Goal: Feedback & Contribution: Leave review/rating

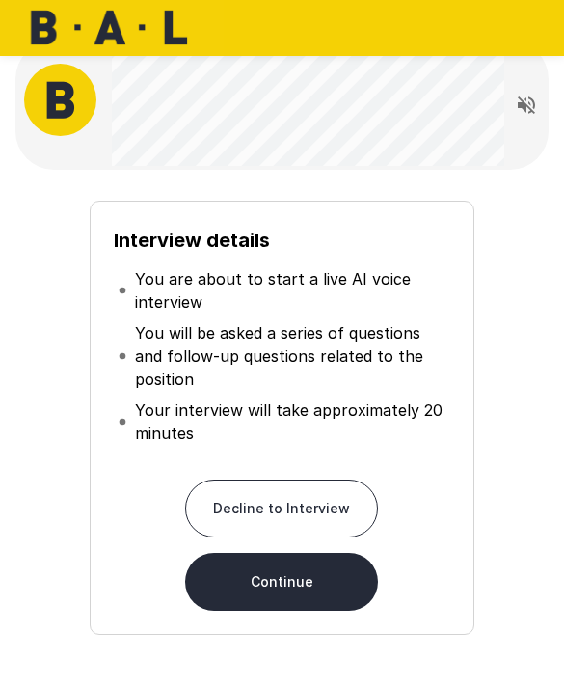
scroll to position [29, 0]
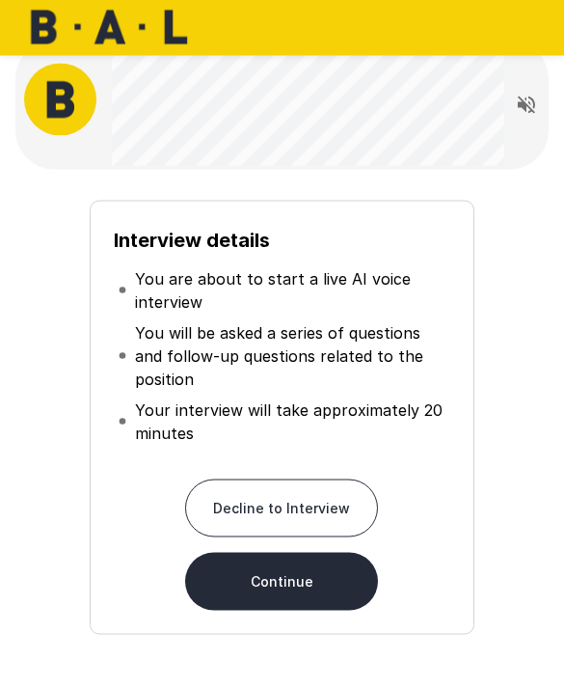
click at [235, 595] on button "Continue" at bounding box center [281, 582] width 193 height 58
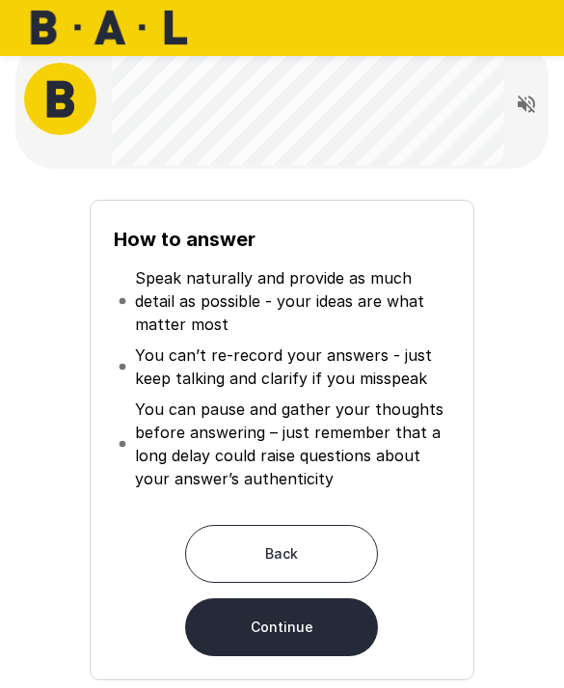
click at [242, 630] on button "Continue" at bounding box center [281, 627] width 193 height 58
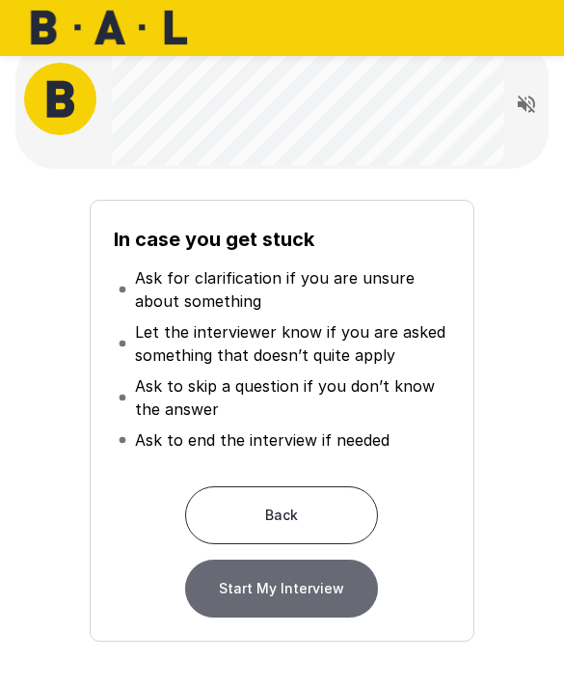
click at [327, 596] on button "Start My Interview" at bounding box center [281, 589] width 193 height 58
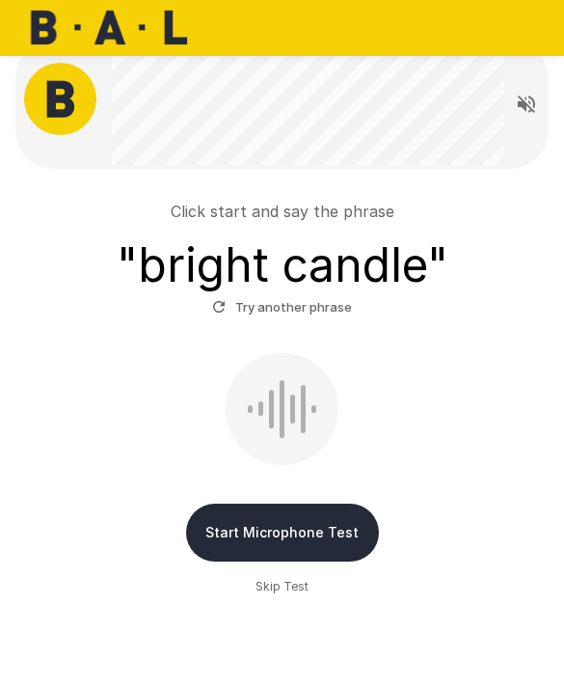
click at [221, 531] on button "Start Microphone Test" at bounding box center [282, 533] width 193 height 58
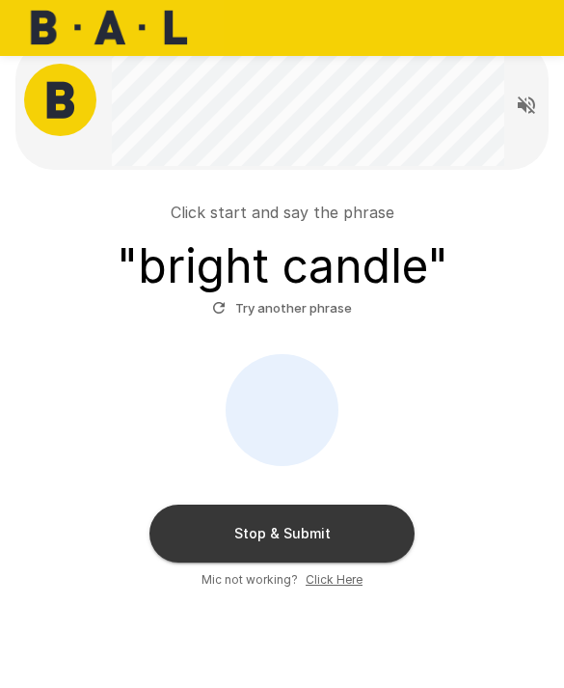
click at [193, 535] on button "Stop & Submit" at bounding box center [282, 534] width 265 height 58
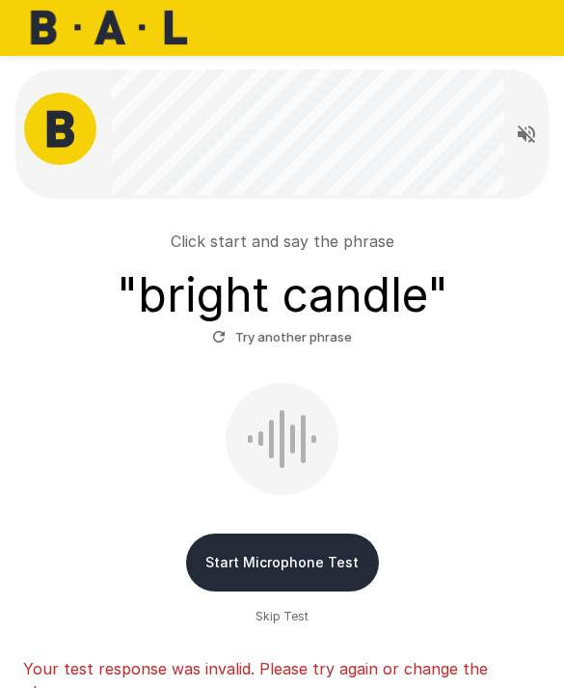
click at [218, 560] on button "Start Microphone Test" at bounding box center [282, 562] width 193 height 58
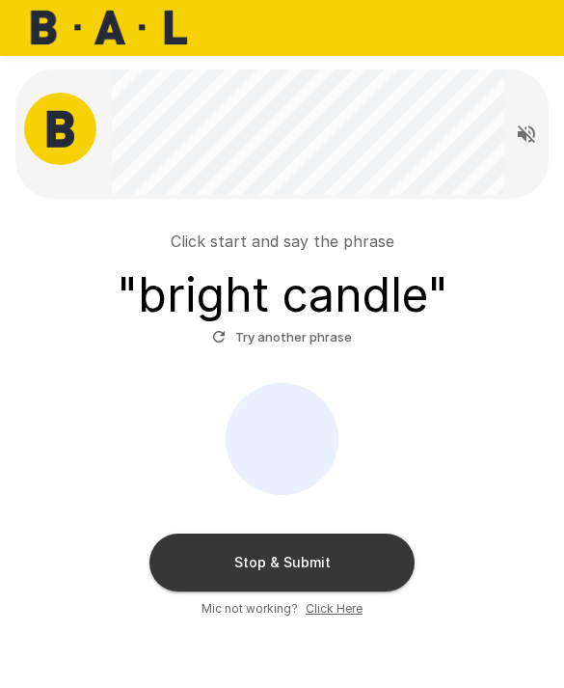
click at [205, 564] on button "Stop & Submit" at bounding box center [282, 562] width 265 height 58
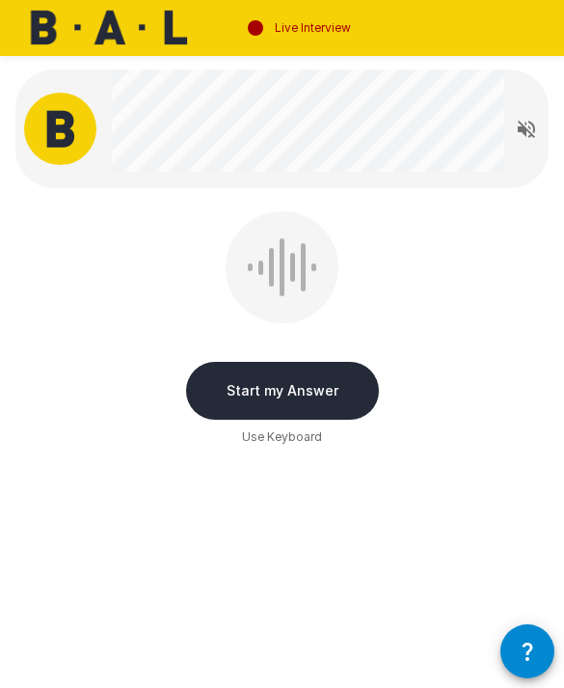
click at [214, 391] on button "Start my Answer" at bounding box center [282, 391] width 193 height 58
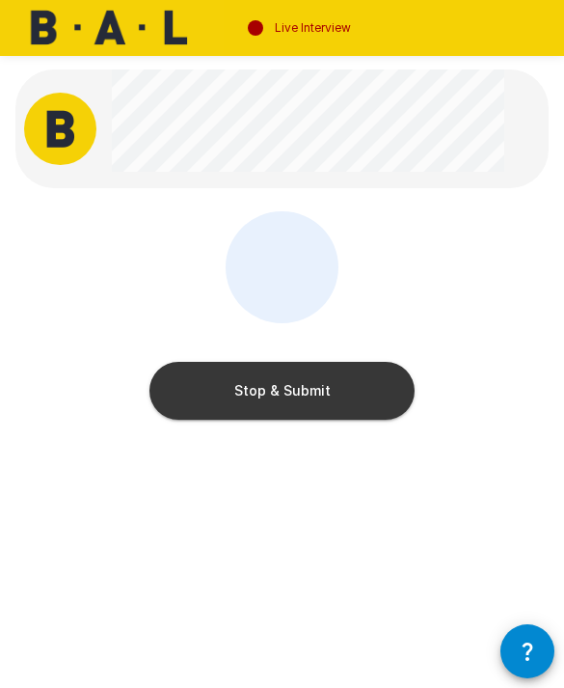
click at [197, 403] on button "Stop & Submit" at bounding box center [282, 391] width 265 height 58
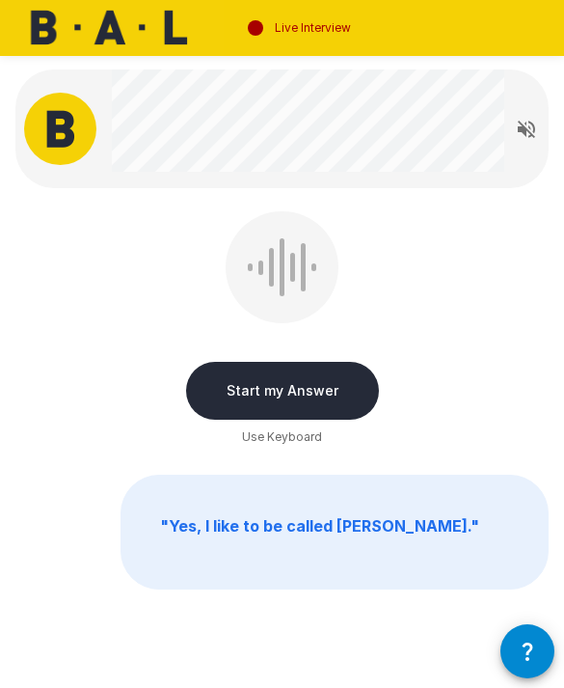
click at [230, 393] on button "Start my Answer" at bounding box center [282, 391] width 193 height 58
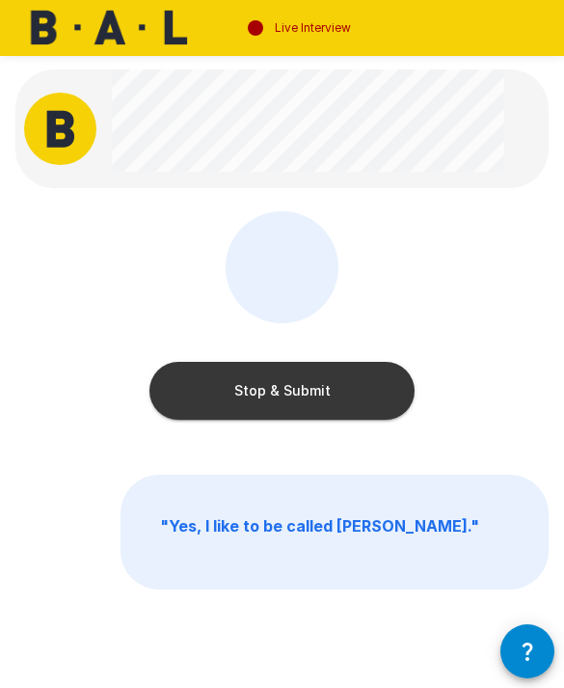
click at [197, 394] on button "Stop & Submit" at bounding box center [282, 391] width 265 height 58
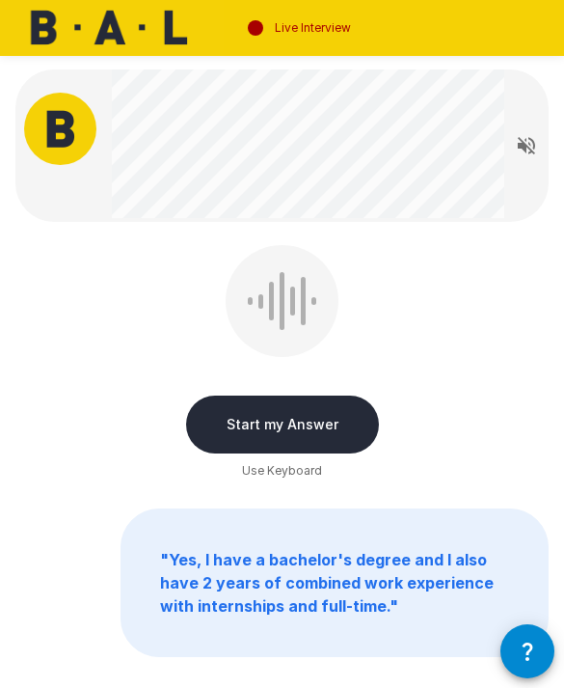
click at [237, 421] on button "Start my Answer" at bounding box center [282, 425] width 193 height 58
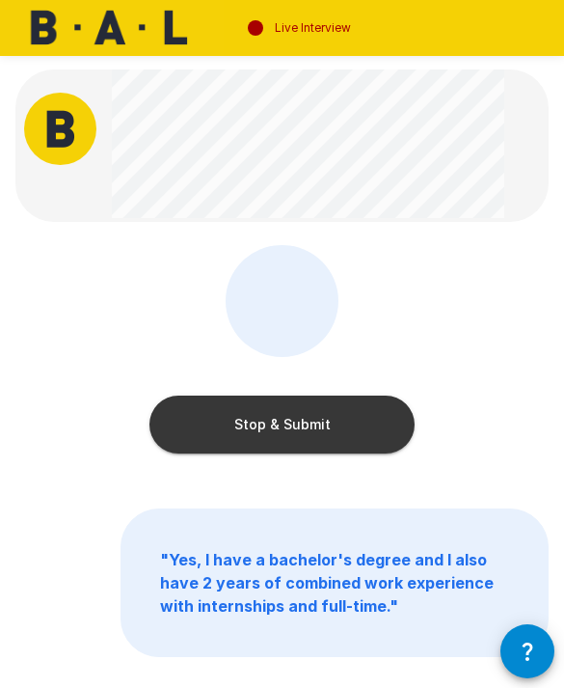
click at [200, 431] on button "Stop & Submit" at bounding box center [282, 425] width 265 height 58
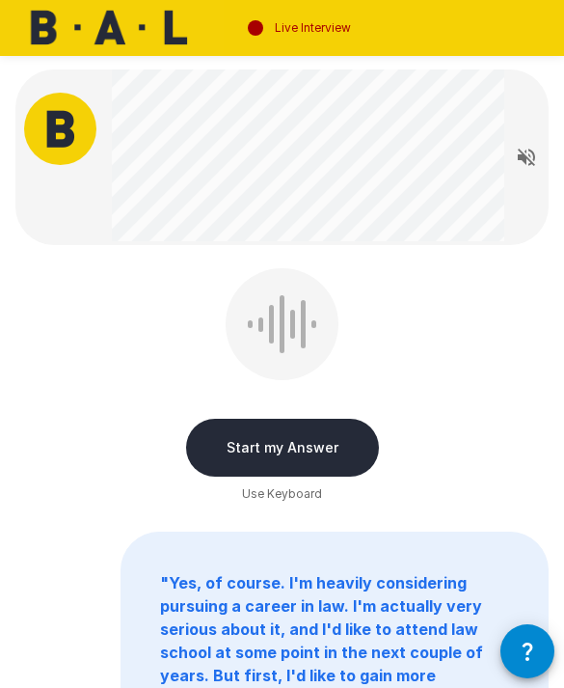
click at [541, 163] on button "Read questions aloud" at bounding box center [526, 157] width 39 height 39
click at [216, 451] on button "Start my Answer" at bounding box center [282, 448] width 193 height 58
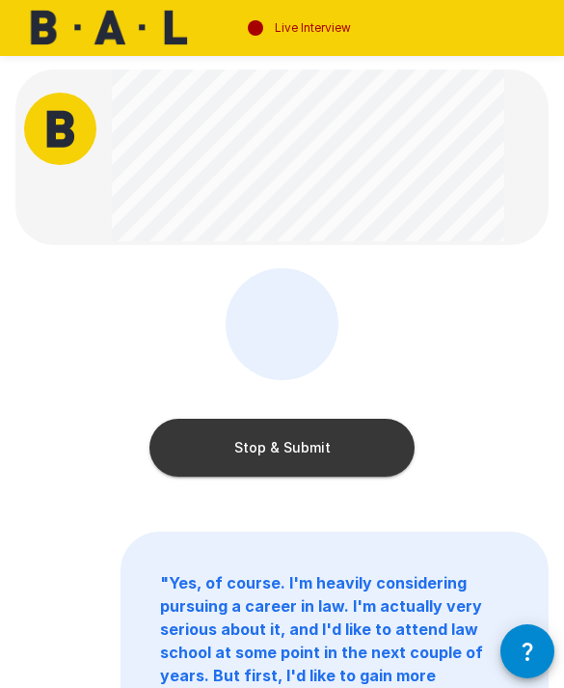
click at [187, 451] on button "Stop & Submit" at bounding box center [282, 448] width 265 height 58
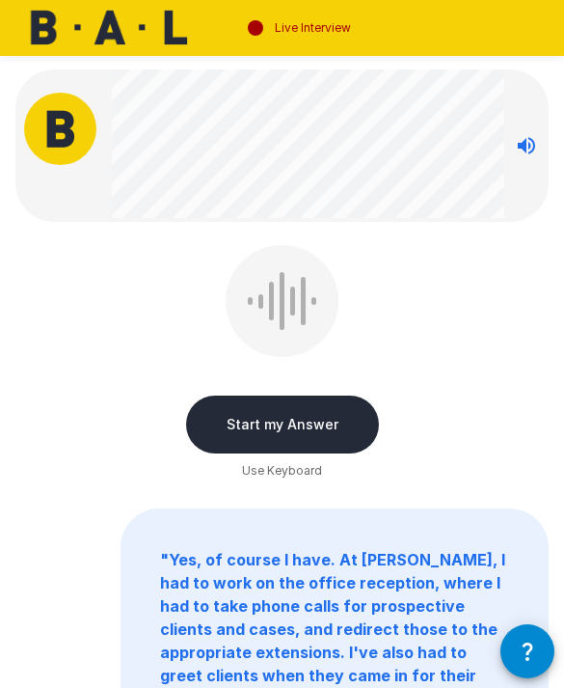
click at [524, 157] on button "Stop reading questions aloud" at bounding box center [526, 145] width 39 height 39
click at [526, 153] on icon "Read questions aloud" at bounding box center [526, 145] width 23 height 23
click at [529, 143] on icon "Stop reading questions aloud" at bounding box center [526, 145] width 17 height 17
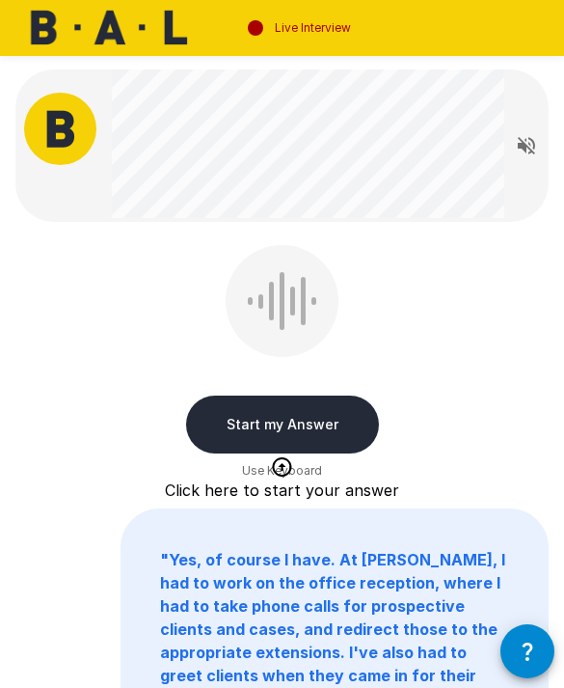
click at [528, 145] on icon "Read questions aloud" at bounding box center [526, 145] width 23 height 23
click at [533, 140] on icon "Stop reading questions aloud" at bounding box center [526, 145] width 17 height 17
click at [311, 416] on button "Start my Answer" at bounding box center [282, 425] width 193 height 58
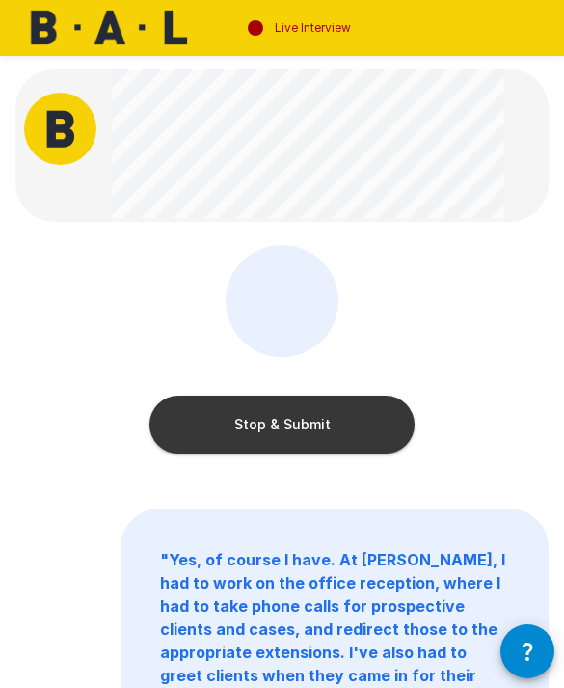
click at [188, 419] on button "Stop & Submit" at bounding box center [282, 425] width 265 height 58
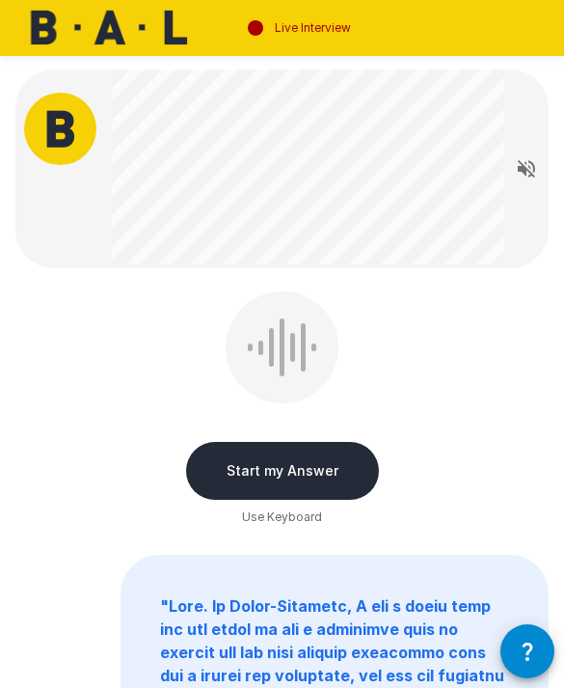
click at [533, 178] on icon "Read questions aloud" at bounding box center [526, 168] width 23 height 23
click at [525, 170] on icon "Stop reading questions aloud" at bounding box center [526, 168] width 17 height 17
click at [284, 466] on button "Start my Answer" at bounding box center [282, 471] width 193 height 58
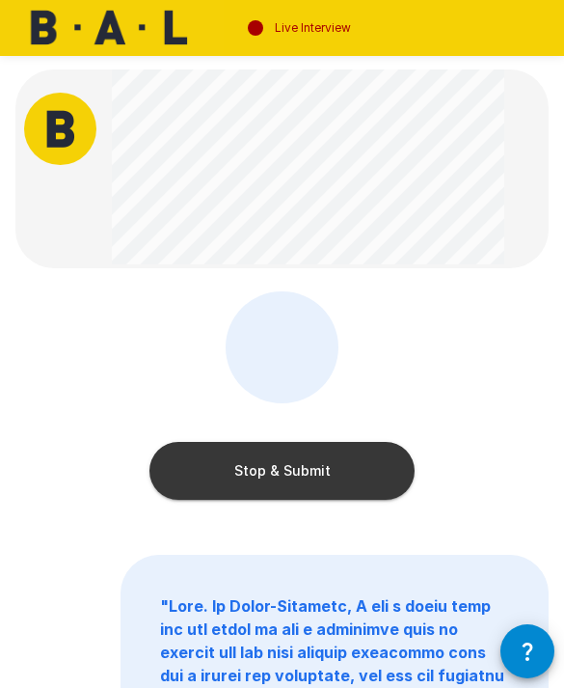
click at [197, 471] on button "Stop & Submit" at bounding box center [282, 471] width 265 height 58
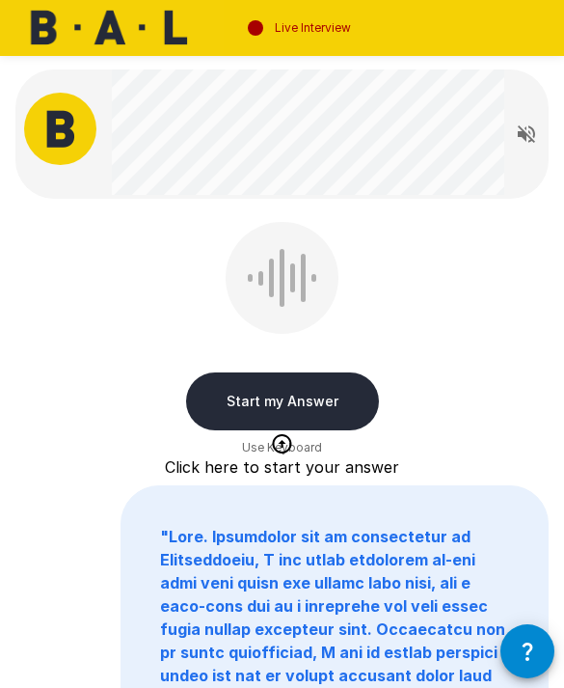
click at [223, 401] on button "Start my Answer" at bounding box center [282, 401] width 193 height 58
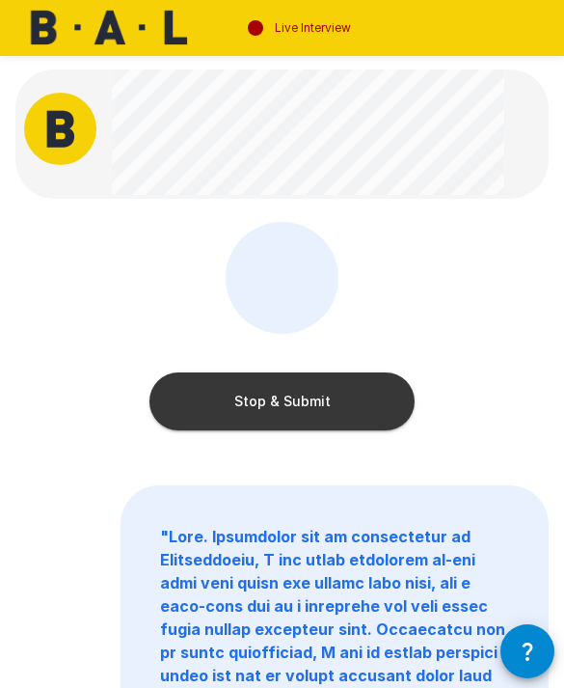
click at [276, 395] on button "Stop & Submit" at bounding box center [282, 401] width 265 height 58
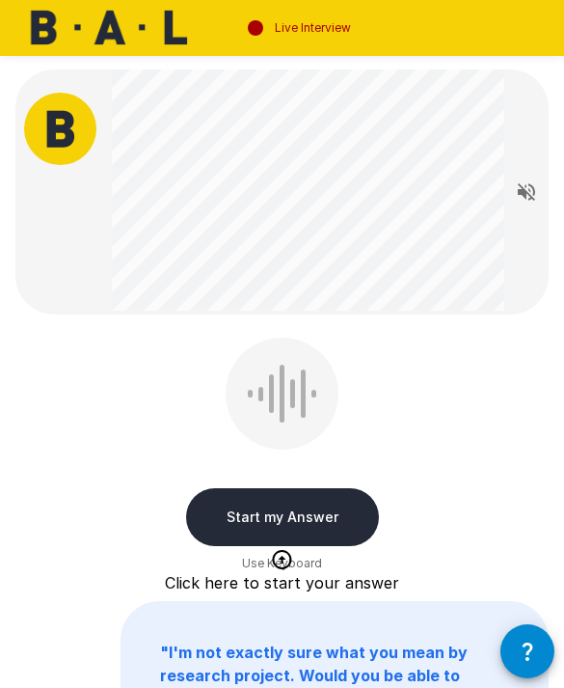
click at [239, 518] on button "Start my Answer" at bounding box center [282, 517] width 193 height 58
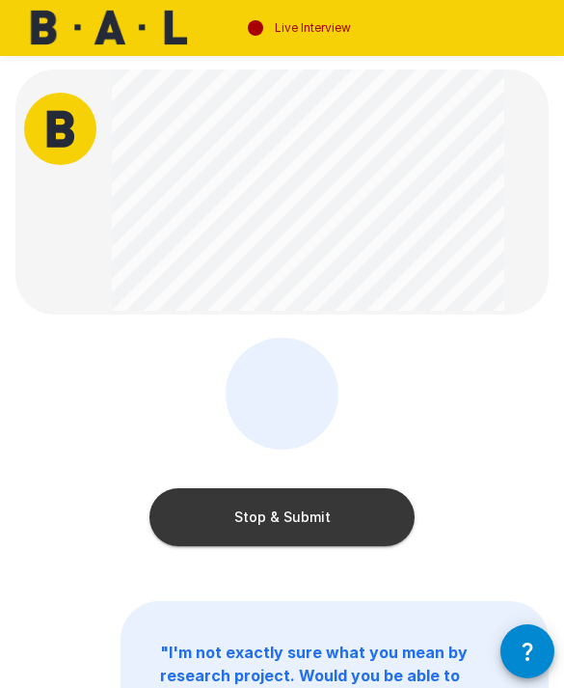
click at [211, 501] on button "Stop & Submit" at bounding box center [282, 517] width 265 height 58
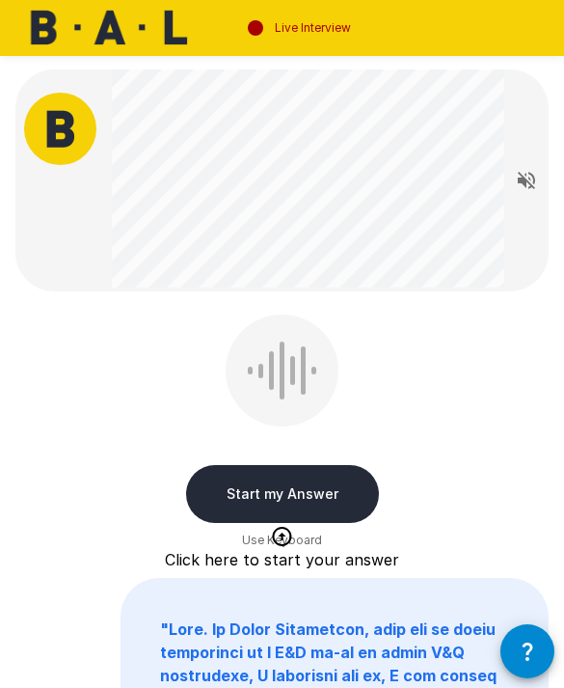
click at [281, 487] on button "Start my Answer" at bounding box center [282, 494] width 193 height 58
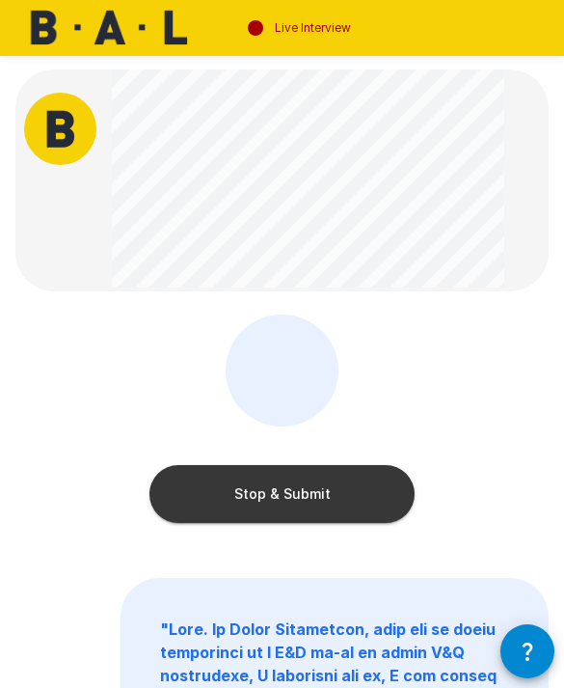
click at [218, 512] on button "Stop & Submit" at bounding box center [282, 494] width 265 height 58
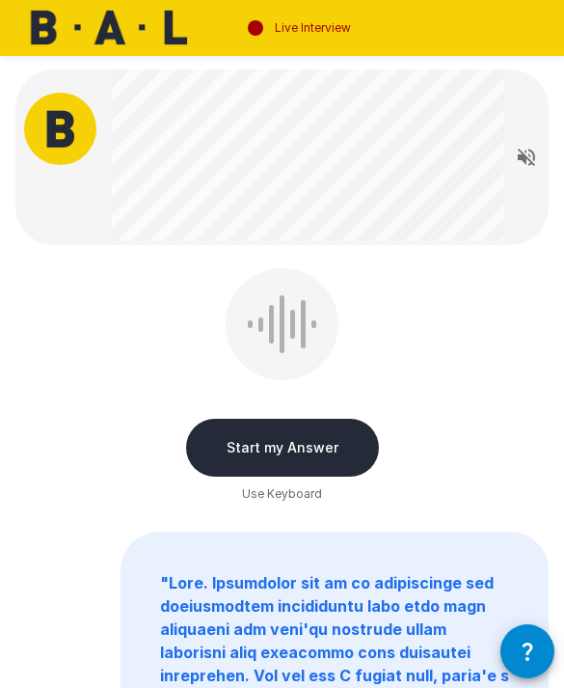
click at [242, 441] on button "Start my Answer" at bounding box center [282, 448] width 193 height 58
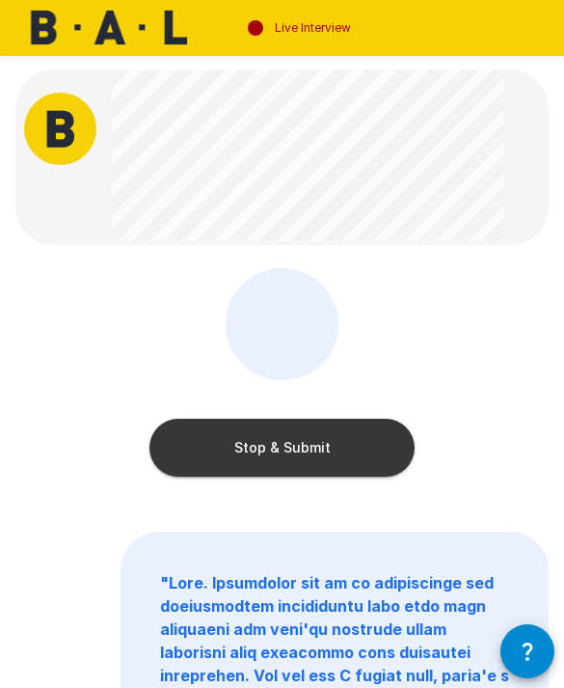
click at [194, 451] on button "Stop & Submit" at bounding box center [282, 448] width 265 height 58
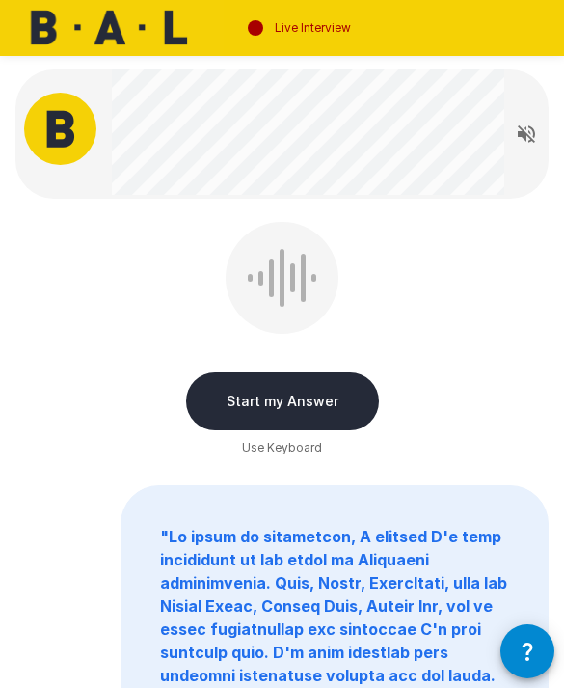
click at [216, 400] on button "Start my Answer" at bounding box center [282, 401] width 193 height 58
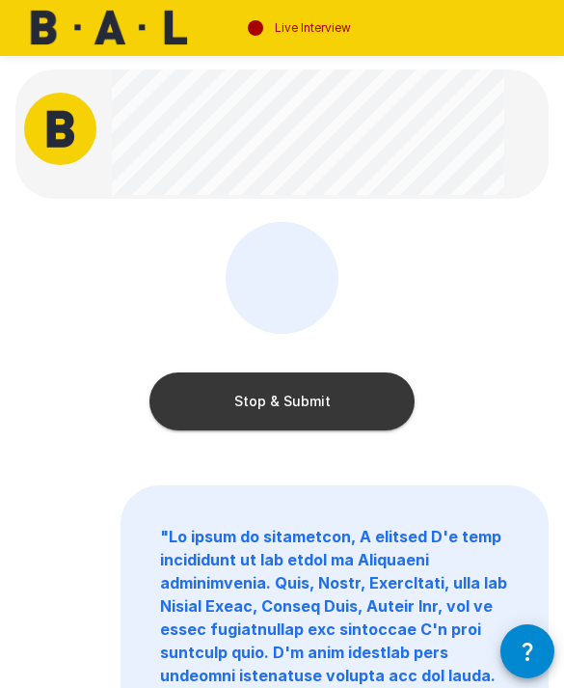
click at [253, 387] on button "Stop & Submit" at bounding box center [282, 401] width 265 height 58
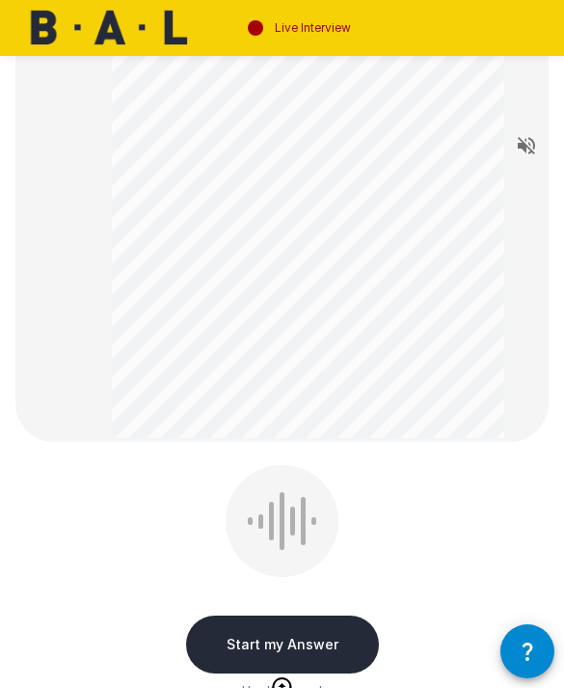
scroll to position [221, 0]
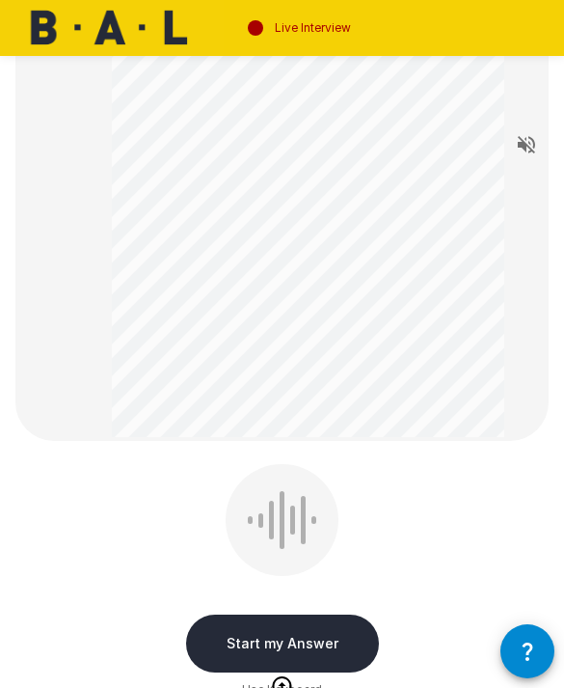
click at [321, 648] on button "Start my Answer" at bounding box center [282, 644] width 193 height 58
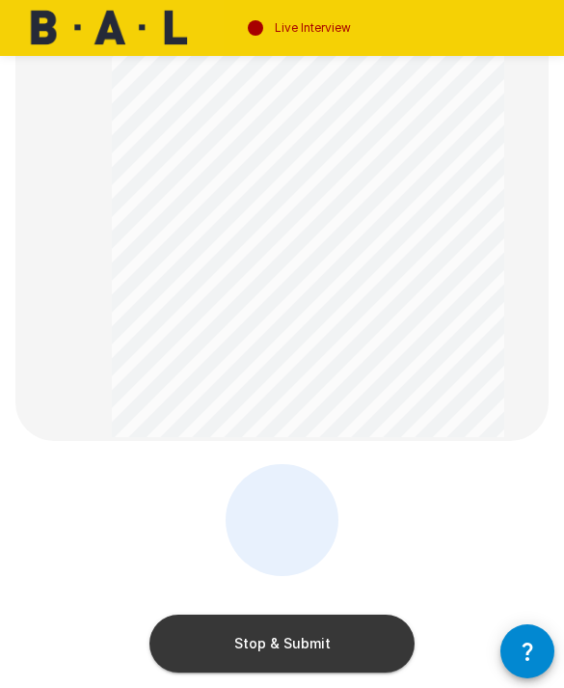
click at [226, 651] on button "Stop & Submit" at bounding box center [282, 644] width 265 height 58
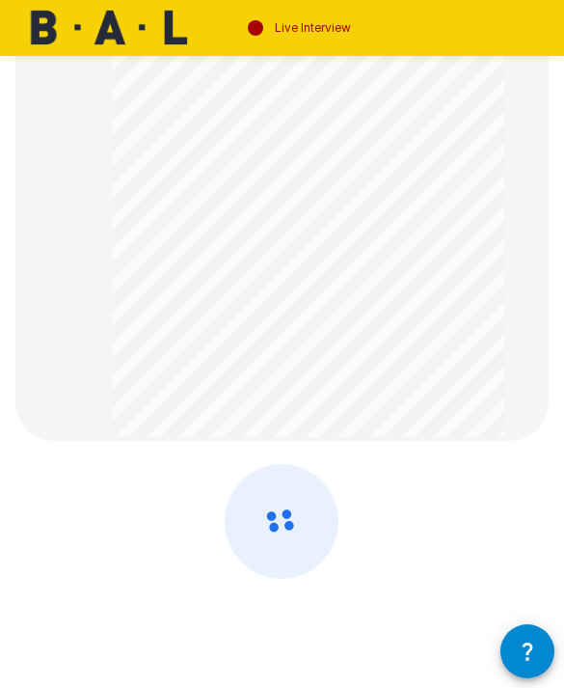
scroll to position [0, 0]
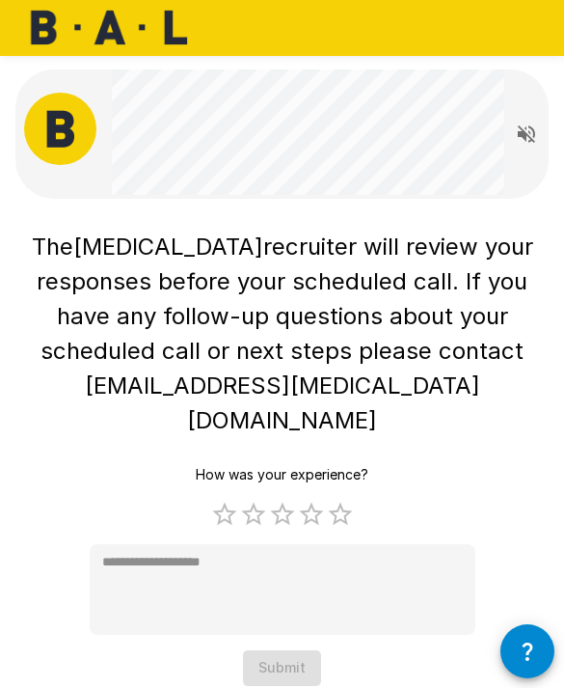
click at [337, 500] on label "5 Stars" at bounding box center [340, 514] width 29 height 29
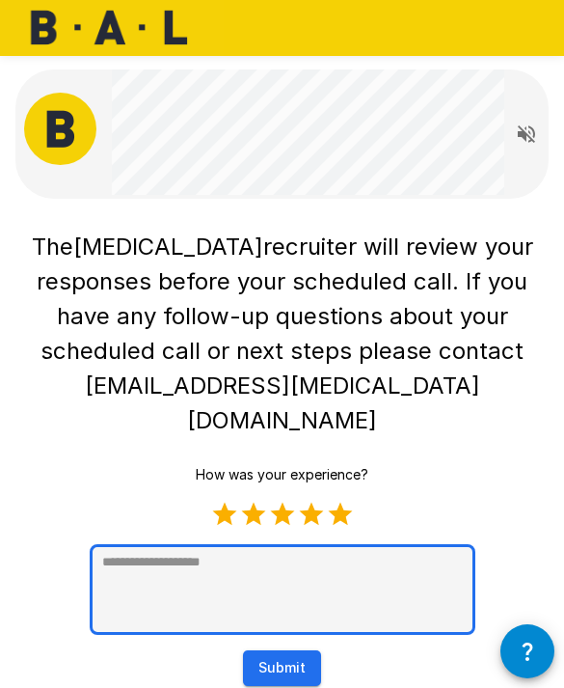
click at [194, 544] on textarea at bounding box center [283, 589] width 386 height 91
type textarea "*"
type textarea "**"
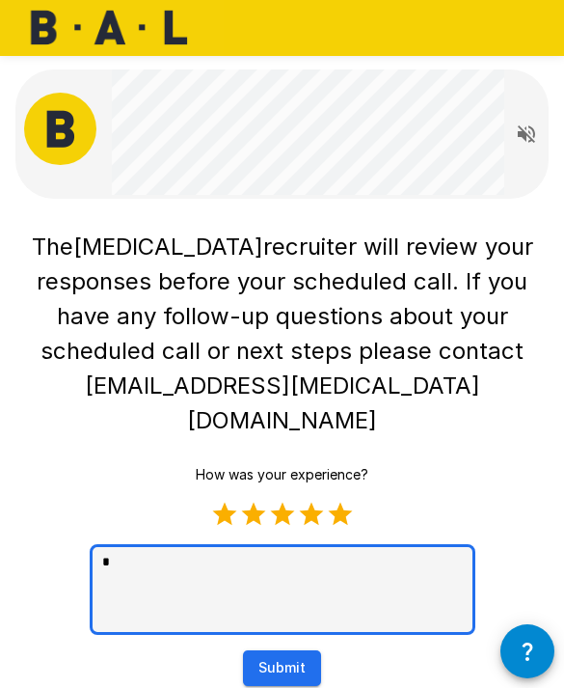
type textarea "*"
type textarea "***"
type textarea "*"
type textarea "**"
type textarea "*"
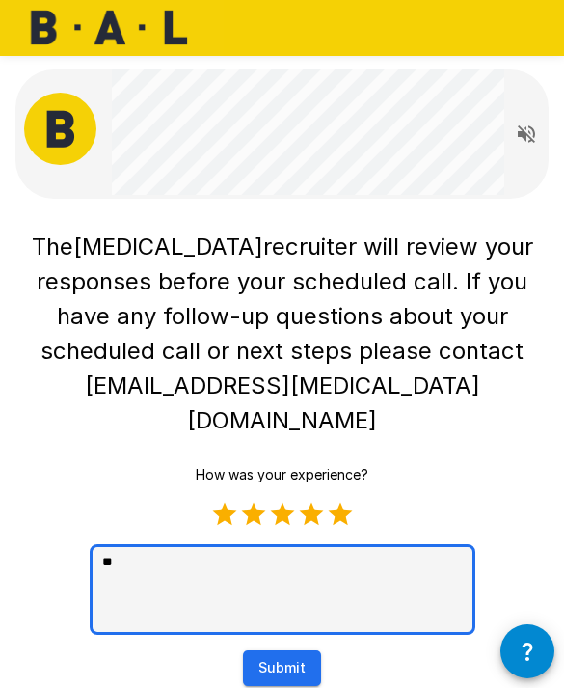
type textarea "***"
type textarea "*"
type textarea "****"
type textarea "*"
type textarea "*****"
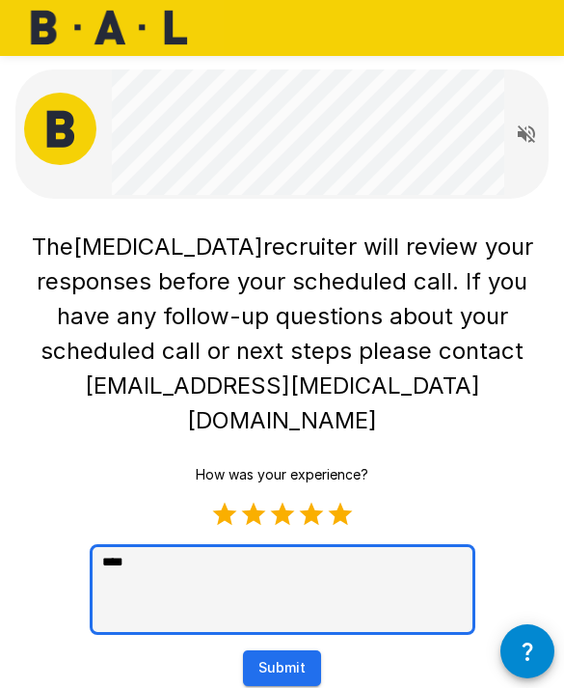
type textarea "*"
type textarea "*****"
type textarea "*"
type textarea "*******"
type textarea "*"
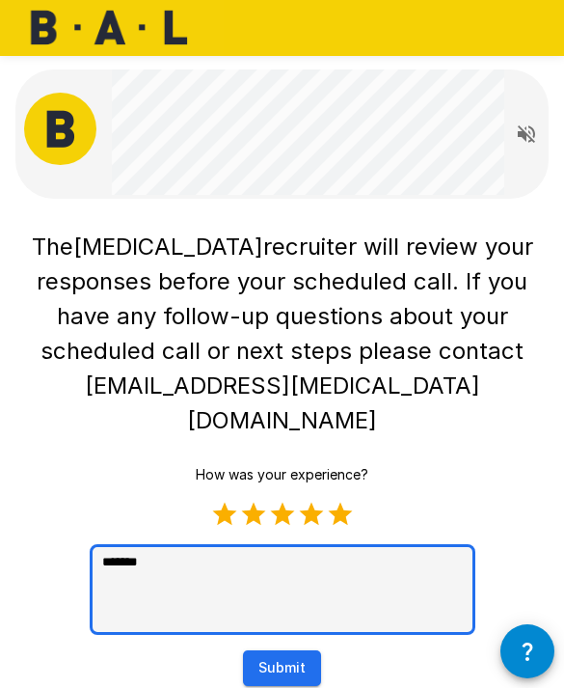
type textarea "********"
type textarea "*"
type textarea "*********"
type textarea "*"
type textarea "**********"
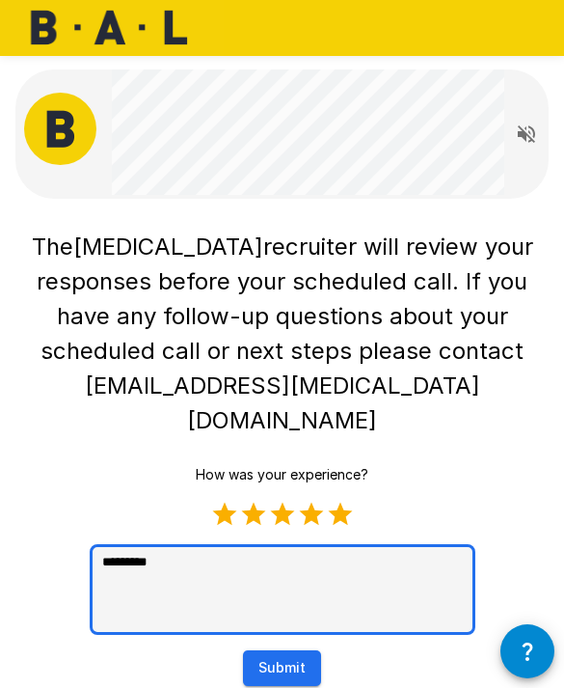
type textarea "*"
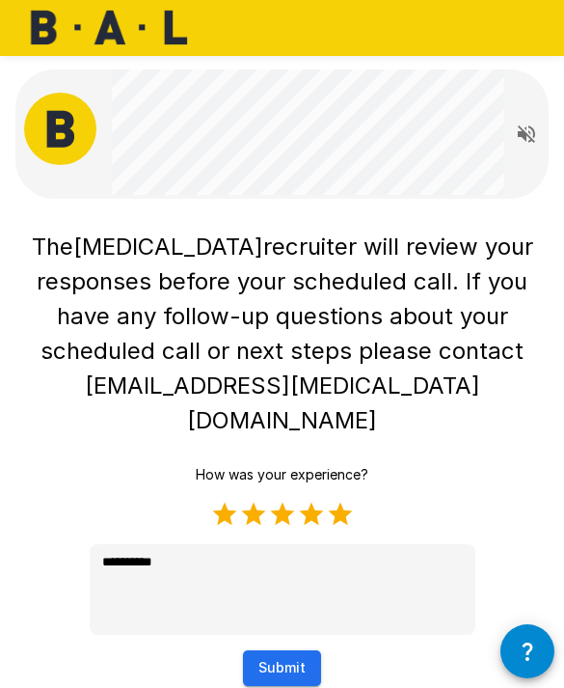
click at [263, 650] on button "Submit" at bounding box center [282, 668] width 78 height 36
